Goal: Check status: Check status

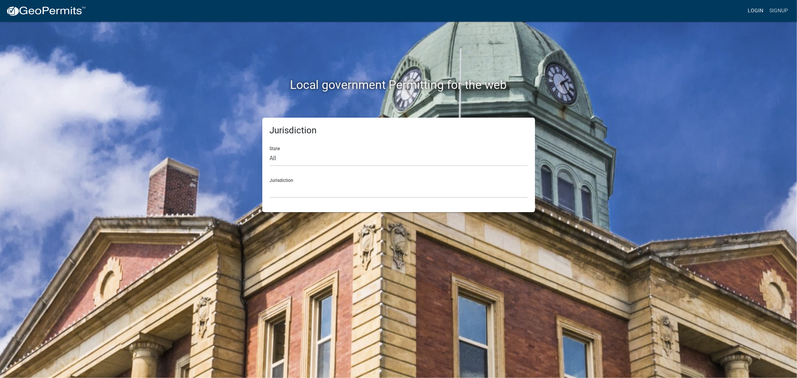
click at [756, 8] on link "Login" at bounding box center [755, 11] width 22 height 14
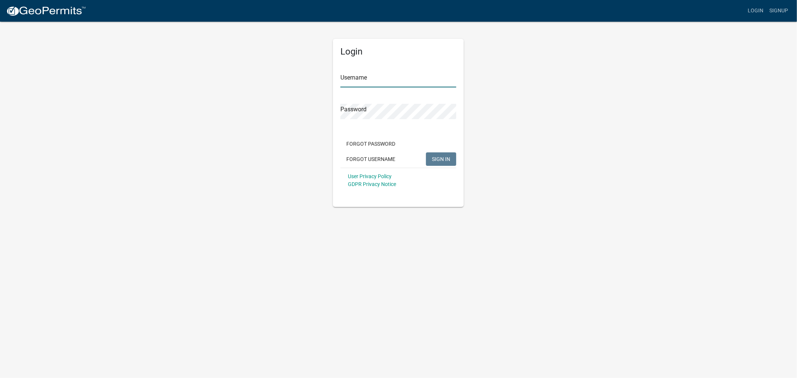
type input "shelleyh"
click at [441, 161] on span "SIGN IN" at bounding box center [441, 159] width 18 height 6
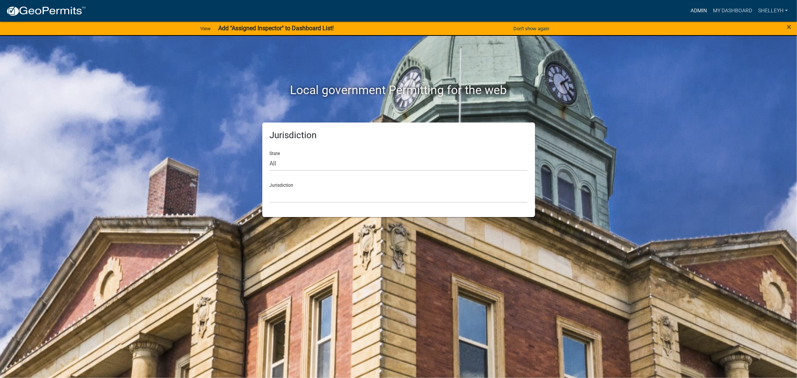
click at [692, 10] on link "Admin" at bounding box center [698, 11] width 22 height 14
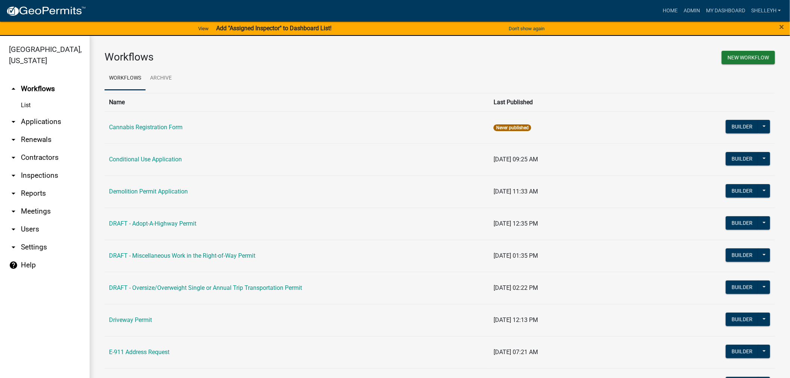
click at [51, 120] on link "arrow_drop_down Applications" at bounding box center [45, 122] width 90 height 18
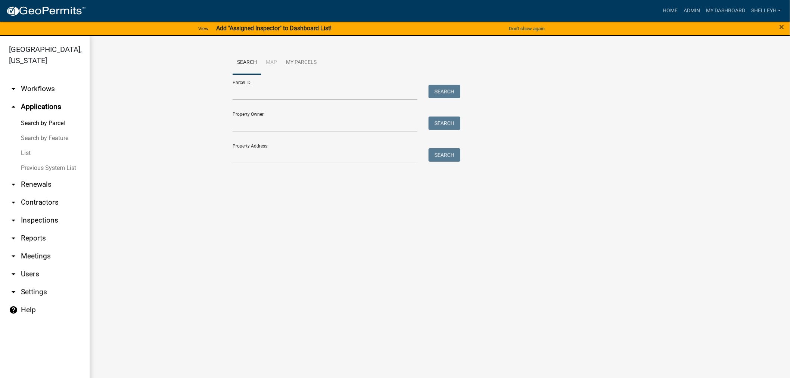
click at [19, 150] on link "List" at bounding box center [45, 153] width 90 height 15
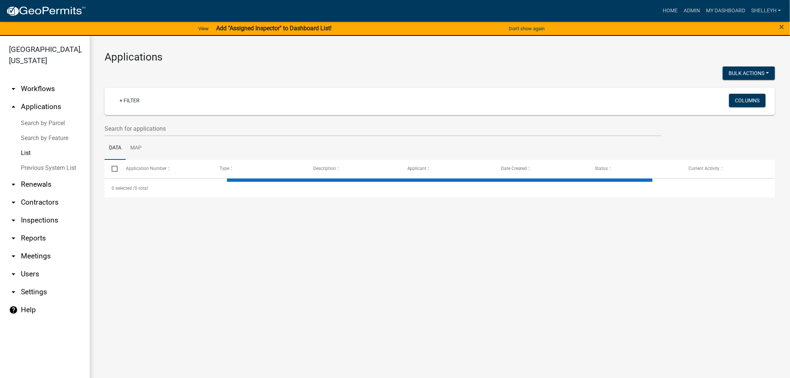
select select "1: 25"
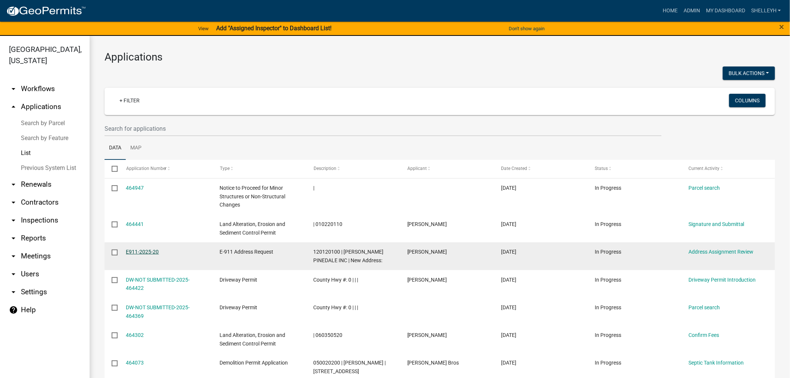
click at [142, 253] on link "E911-2025-20" at bounding box center [142, 252] width 33 height 6
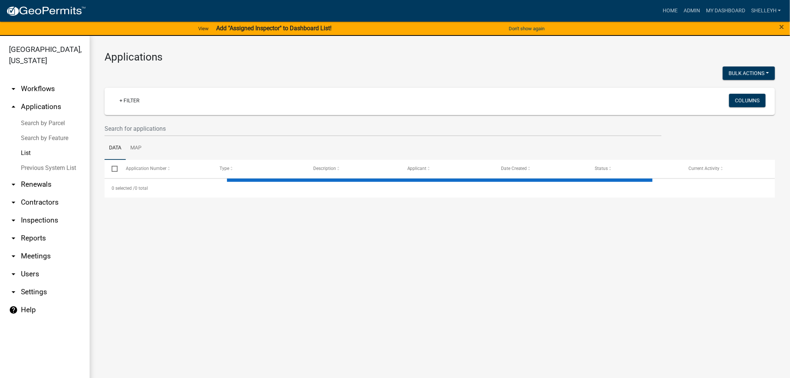
select select "1: 25"
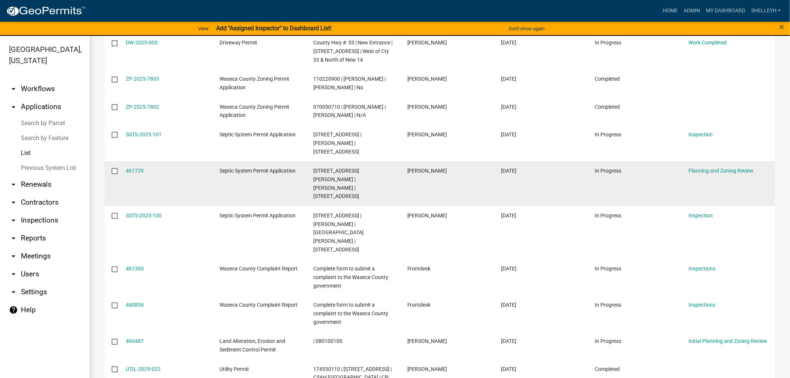
scroll to position [622, 0]
